Goal: Navigation & Orientation: Go to known website

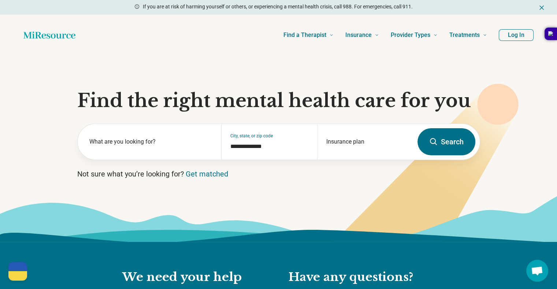
click at [515, 35] on button "Log In" at bounding box center [515, 35] width 35 height 12
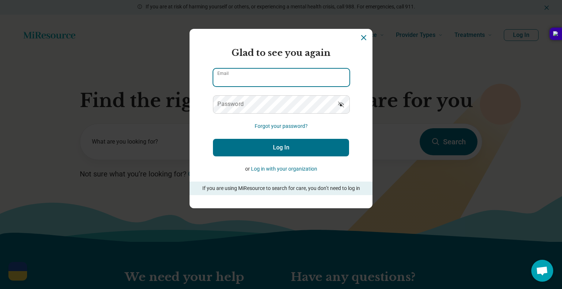
click at [267, 78] on input "Email" at bounding box center [281, 78] width 136 height 18
click at [528, 101] on div "Miresource logo Glad to see you again Email Password Forgot your password? Log …" at bounding box center [281, 144] width 562 height 289
click at [365, 36] on section "Miresource logo Glad to see you again Email Password Forgot your password? Log …" at bounding box center [281, 119] width 183 height 180
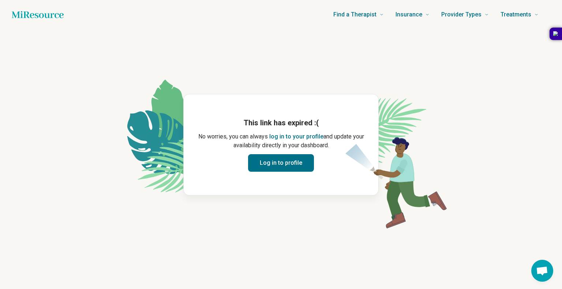
drag, startPoint x: 270, startPoint y: 165, endPoint x: 303, endPoint y: -42, distance: 209.7
click at [303, 0] on html "Find a Therapist Mental Health Conditions ADHD Anxiety Anorexia Autism Bipolar …" at bounding box center [281, 144] width 562 height 289
